Goal: Information Seeking & Learning: Learn about a topic

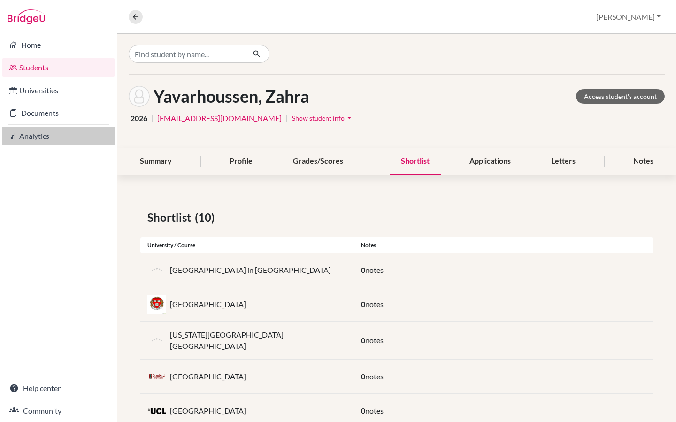
click at [43, 138] on link "Analytics" at bounding box center [58, 136] width 113 height 19
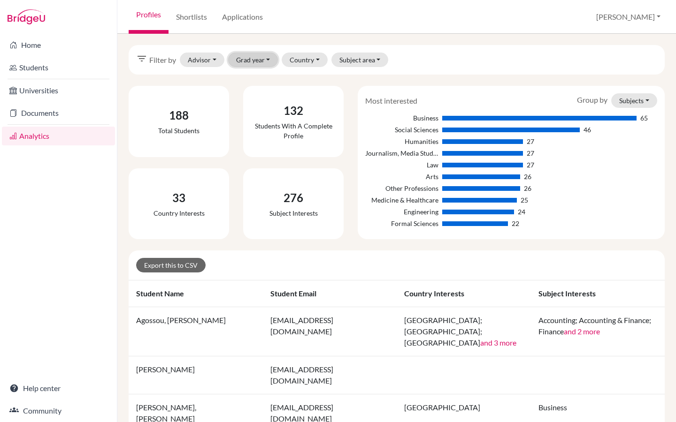
click at [267, 60] on button "Grad year" at bounding box center [253, 60] width 50 height 15
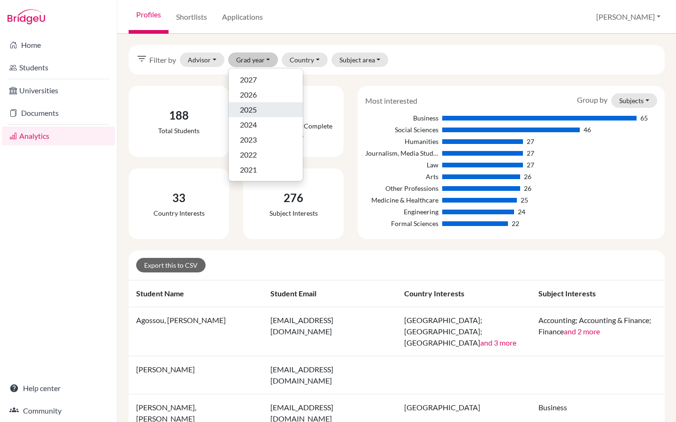
click at [246, 114] on span "2025" at bounding box center [248, 109] width 17 height 11
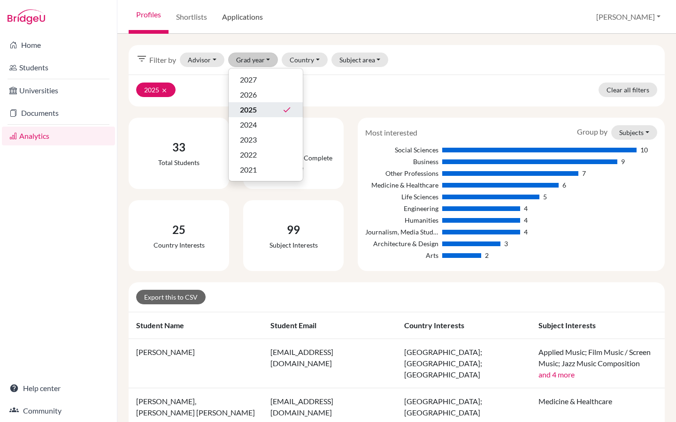
click at [246, 11] on link "Applications" at bounding box center [242, 17] width 56 height 34
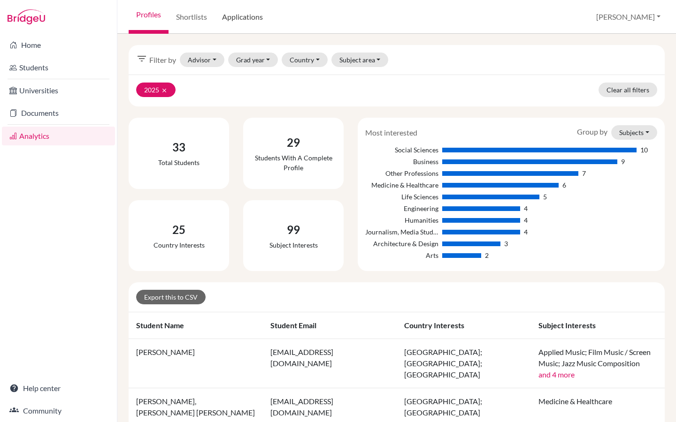
click at [246, 11] on link "Applications" at bounding box center [242, 17] width 56 height 34
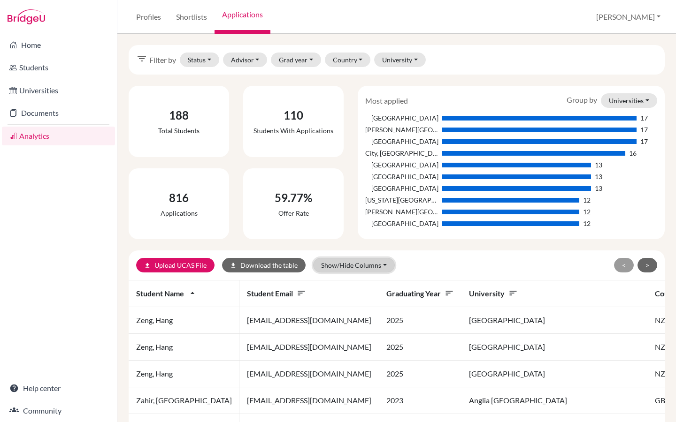
click at [377, 264] on button "Show/Hide Columns" at bounding box center [354, 265] width 82 height 15
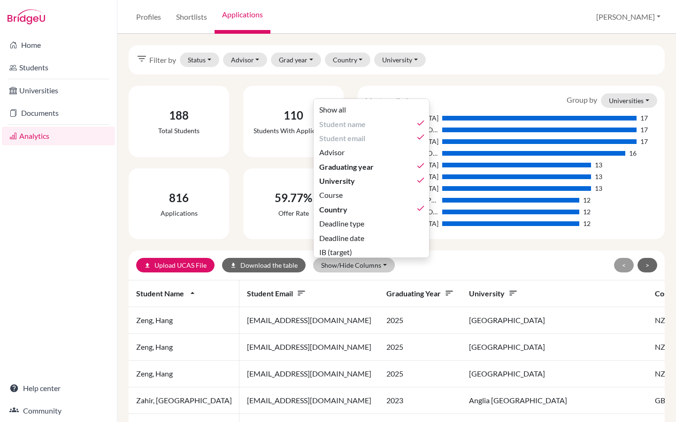
click at [521, 258] on div "< >" at bounding box center [570, 265] width 174 height 15
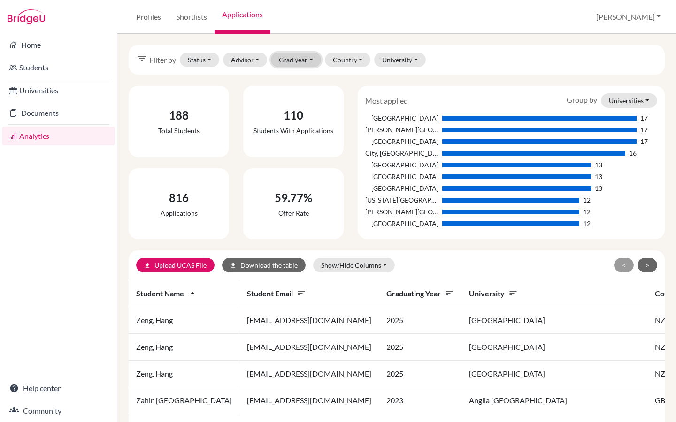
click at [306, 57] on button "Grad year" at bounding box center [296, 60] width 50 height 15
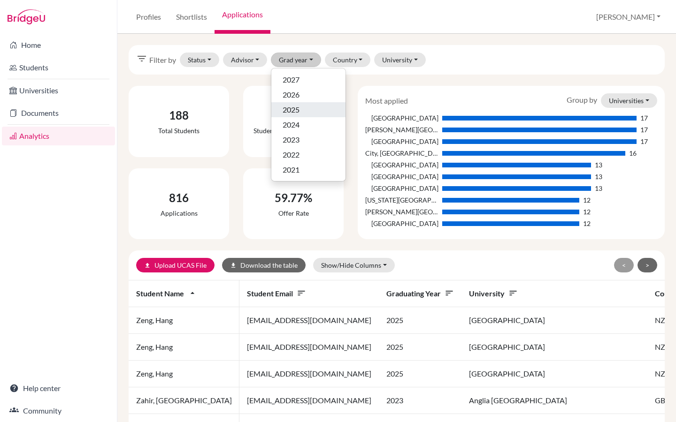
click at [299, 107] on span "2025" at bounding box center [290, 109] width 17 height 11
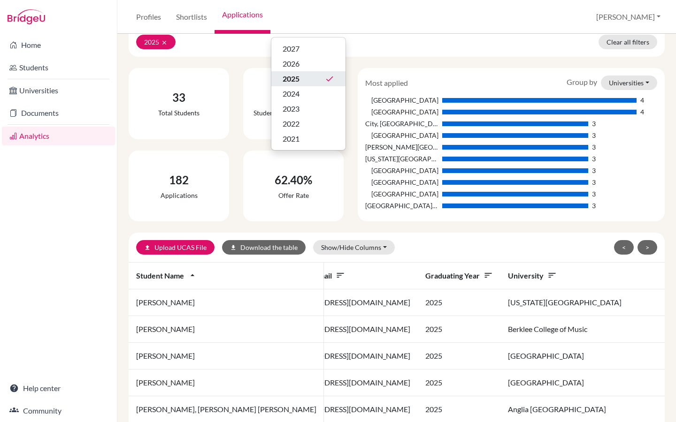
scroll to position [0, 108]
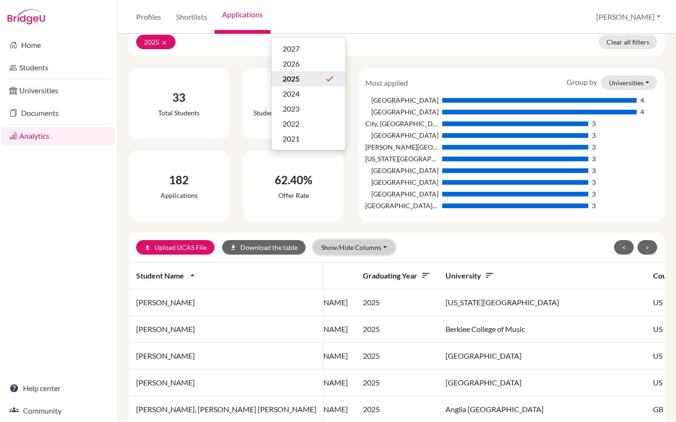
click at [384, 248] on button "Show/Hide Columns" at bounding box center [354, 247] width 82 height 15
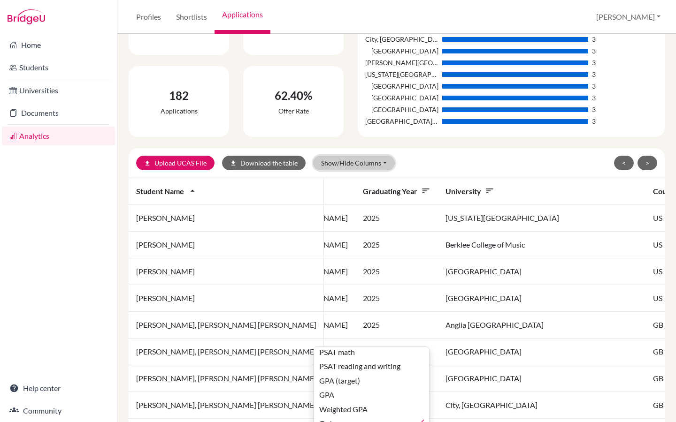
scroll to position [0, 0]
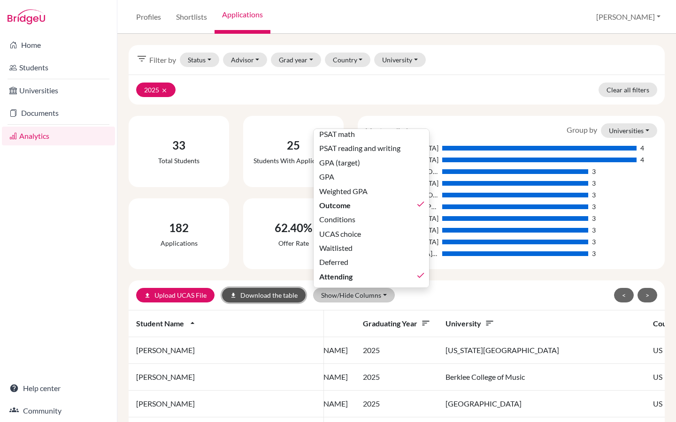
click at [246, 293] on button "download Download the table" at bounding box center [264, 295] width 84 height 15
